Goal: Navigation & Orientation: Find specific page/section

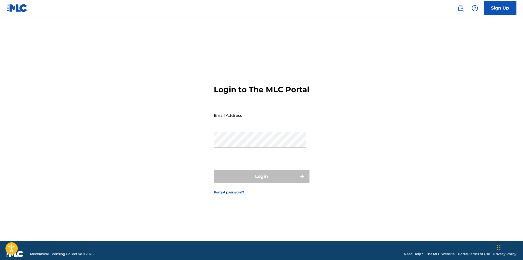
click at [253, 119] on input "Email Address" at bounding box center [260, 116] width 92 height 16
type input "[EMAIL_ADDRESS][DOMAIN_NAME]"
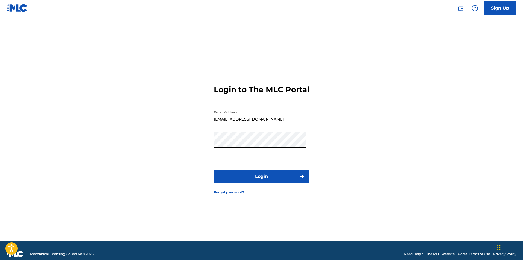
click at [214, 170] on button "Login" at bounding box center [262, 177] width 96 height 14
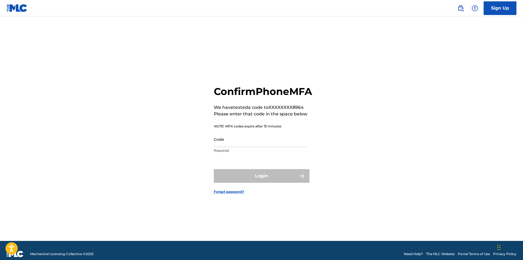
drag, startPoint x: 223, startPoint y: 155, endPoint x: 246, endPoint y: 145, distance: 25.3
click at [246, 145] on input "Code" at bounding box center [260, 140] width 92 height 16
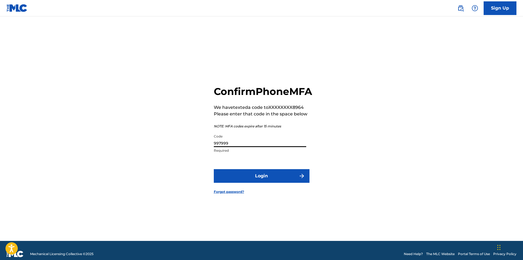
type input "997999"
click at [259, 183] on button "Login" at bounding box center [262, 176] width 96 height 14
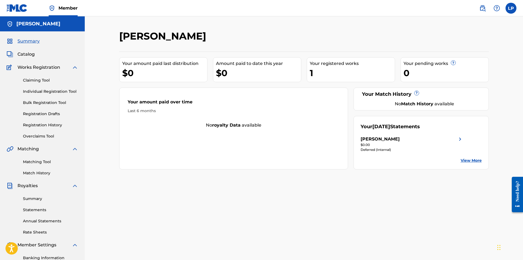
click at [29, 53] on span "Catalog" at bounding box center [25, 54] width 17 height 7
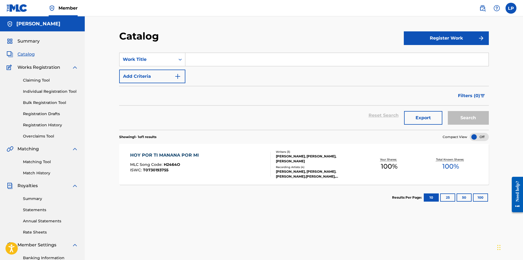
click at [253, 160] on div "HOY POR TI MANANA POR MI MLC Song Code : H2464O ISWC : T0730193755" at bounding box center [200, 164] width 140 height 25
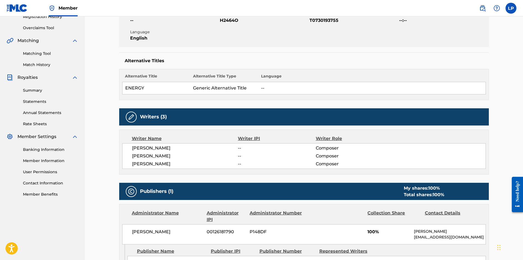
scroll to position [109, 0]
click at [47, 150] on link "Banking Information" at bounding box center [50, 150] width 55 height 6
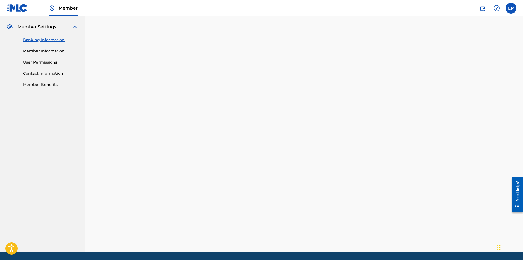
scroll to position [107, 0]
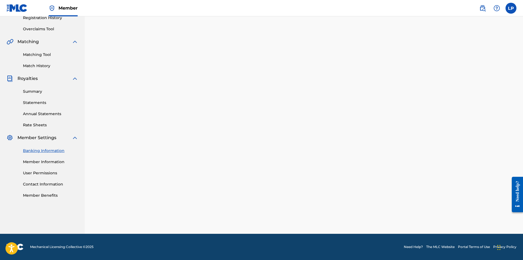
click at [37, 90] on link "Summary" at bounding box center [50, 92] width 55 height 6
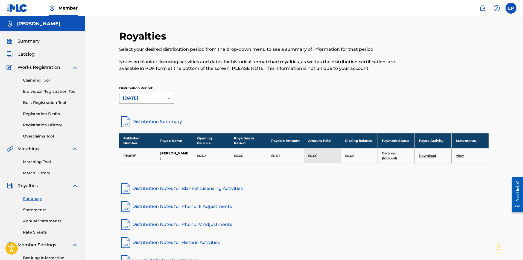
click at [144, 98] on div "[DATE]" at bounding box center [142, 98] width 38 height 7
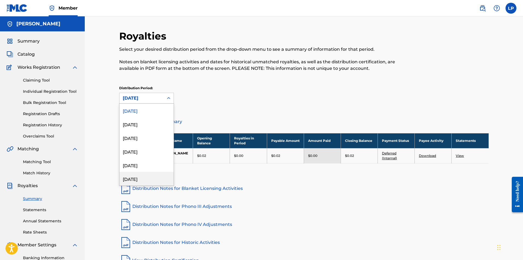
click at [141, 177] on div "[DATE]" at bounding box center [146, 179] width 54 height 14
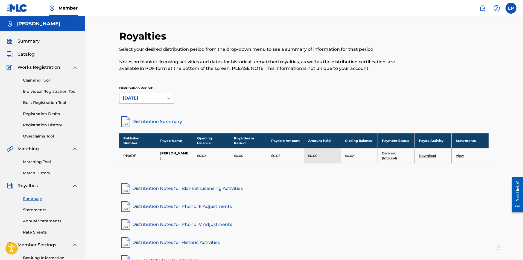
click at [168, 98] on icon at bounding box center [168, 98] width 5 height 5
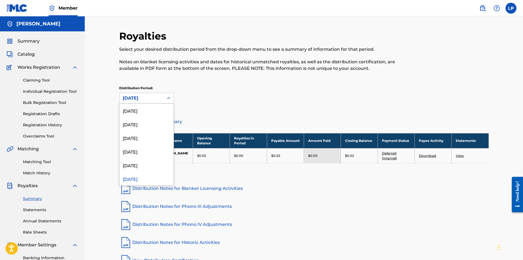
scroll to position [5, 0]
click at [148, 108] on div "[DATE]" at bounding box center [146, 106] width 54 height 14
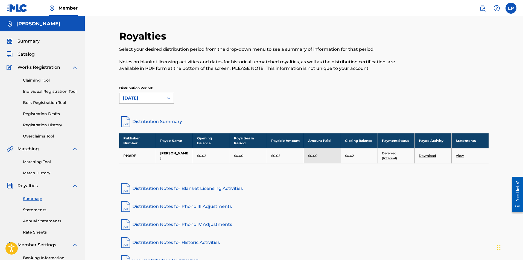
click at [29, 53] on span "Catalog" at bounding box center [25, 54] width 17 height 7
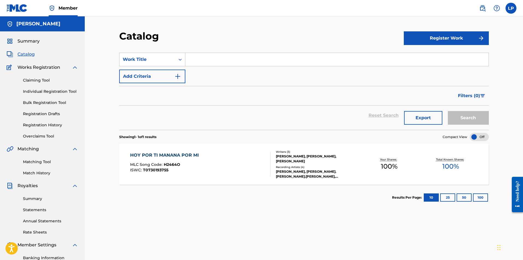
click at [512, 8] on label at bounding box center [510, 8] width 11 height 11
click at [511, 8] on input "LP [PERSON_NAME] [EMAIL_ADDRESS][DOMAIN_NAME] Notification Preferences Profile …" at bounding box center [511, 8] width 0 height 0
click at [458, 78] on p "Log out" at bounding box center [458, 77] width 13 height 5
click at [511, 8] on input "LP [PERSON_NAME] [EMAIL_ADDRESS][DOMAIN_NAME] Notification Preferences Profile …" at bounding box center [511, 8] width 0 height 0
